Goal: Information Seeking & Learning: Learn about a topic

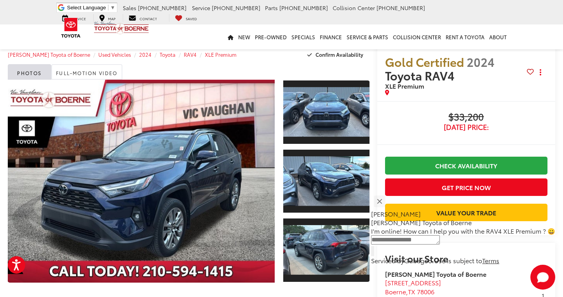
scroll to position [78, 0]
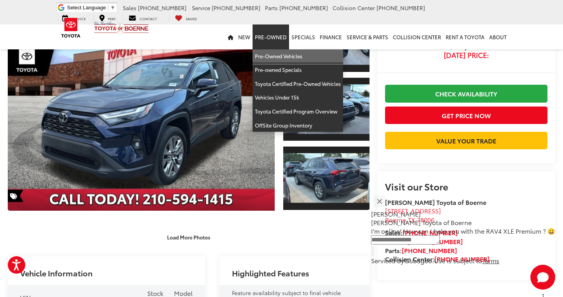
drag, startPoint x: 277, startPoint y: 53, endPoint x: 298, endPoint y: 142, distance: 91.6
click at [277, 53] on link "Pre-Owned Vehicles" at bounding box center [298, 56] width 91 height 14
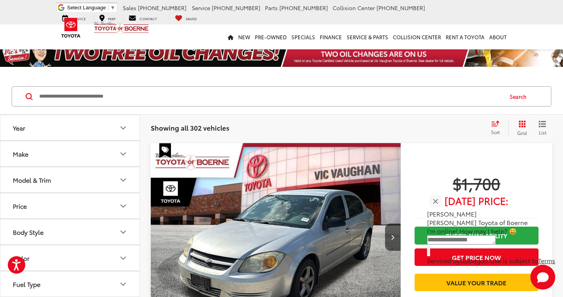
drag, startPoint x: 563, startPoint y: 33, endPoint x: 564, endPoint y: 16, distance: 17.5
click at [563, 16] on html "Press Alt+1 for screen-reader mode, Alt+0 to cancel Accessibility Screen-Reader…" at bounding box center [281, 148] width 563 height 297
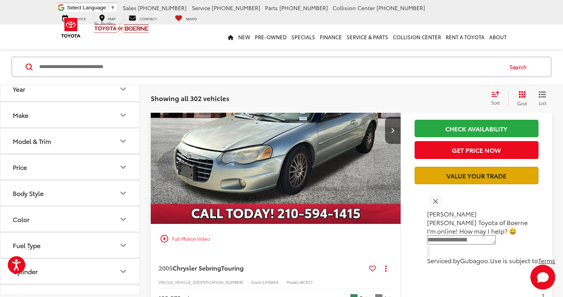
scroll to position [389, 0]
